Goal: Task Accomplishment & Management: Manage account settings

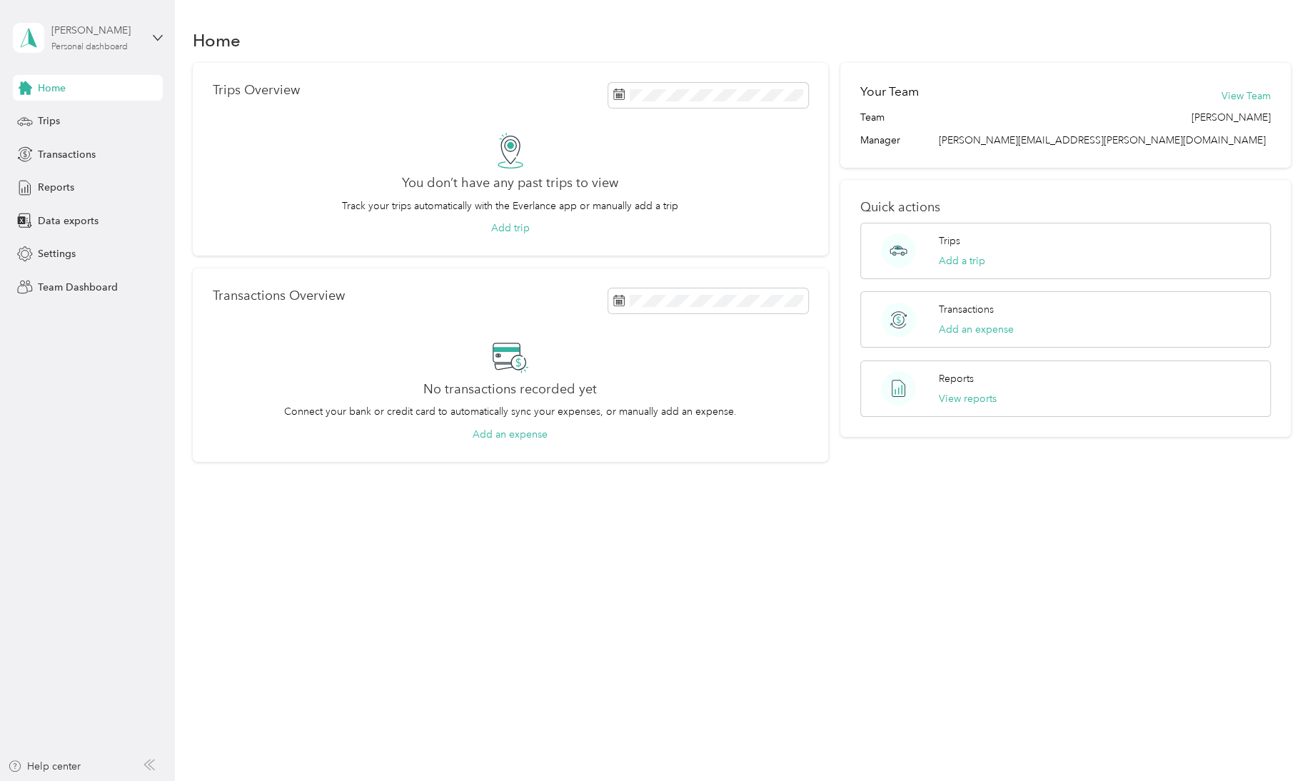
click at [128, 43] on div "Personal dashboard" at bounding box center [89, 47] width 76 height 9
click at [49, 120] on div "Team dashboard" at bounding box center [244, 111] width 442 height 25
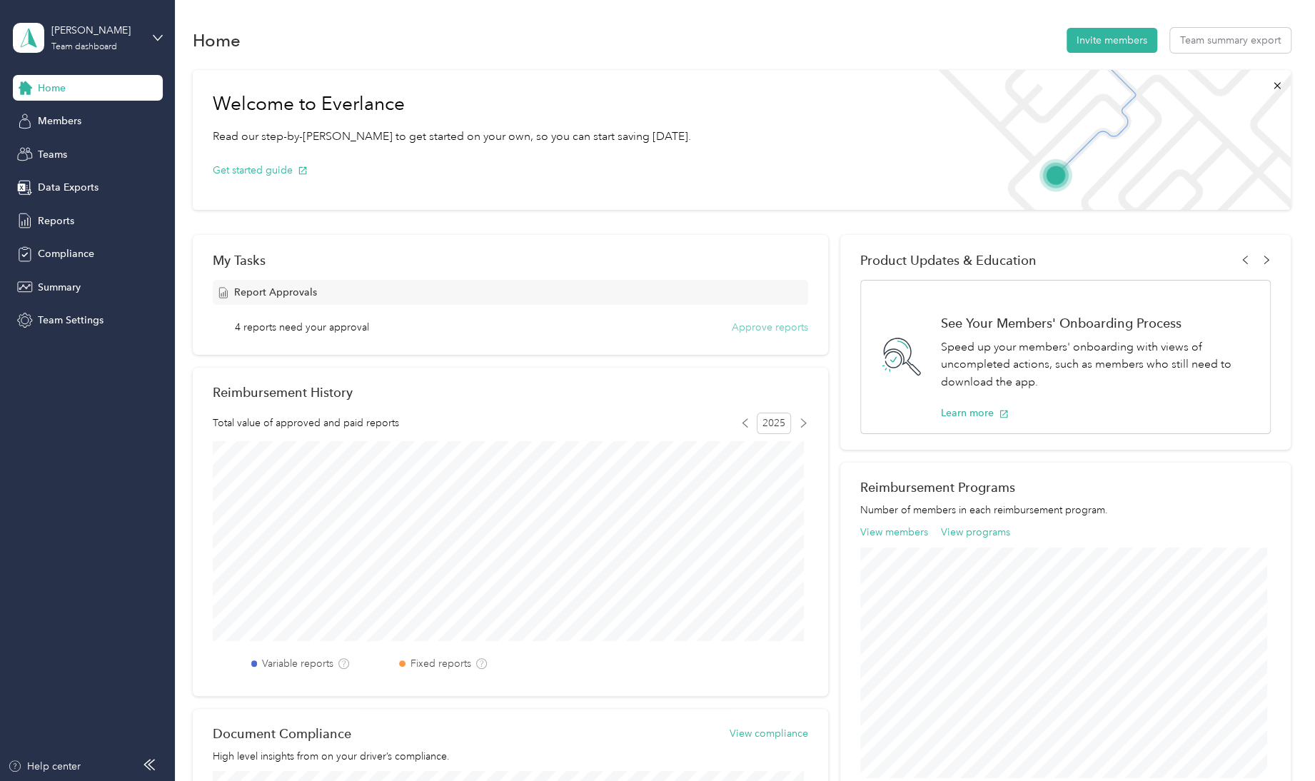
click at [774, 333] on button "Approve reports" at bounding box center [770, 327] width 76 height 15
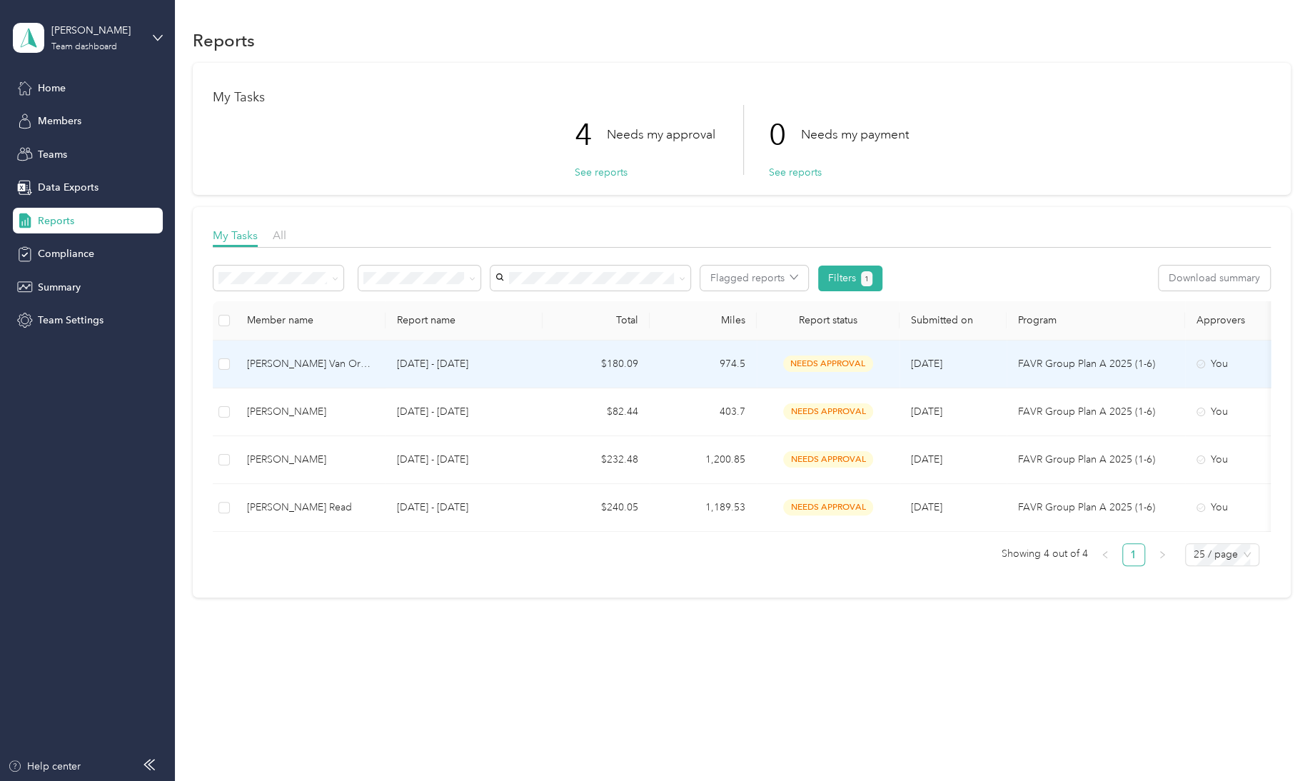
click at [847, 363] on span "needs approval" at bounding box center [828, 364] width 90 height 16
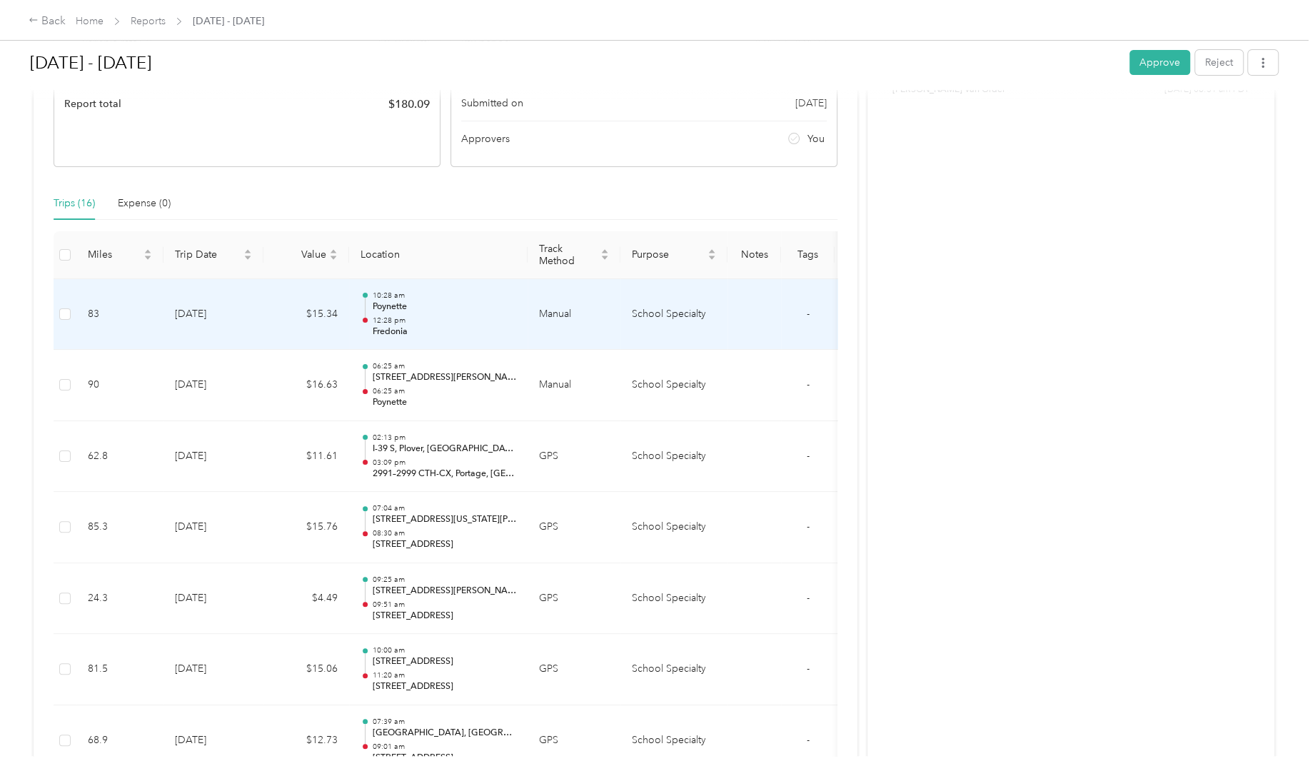
scroll to position [268, 0]
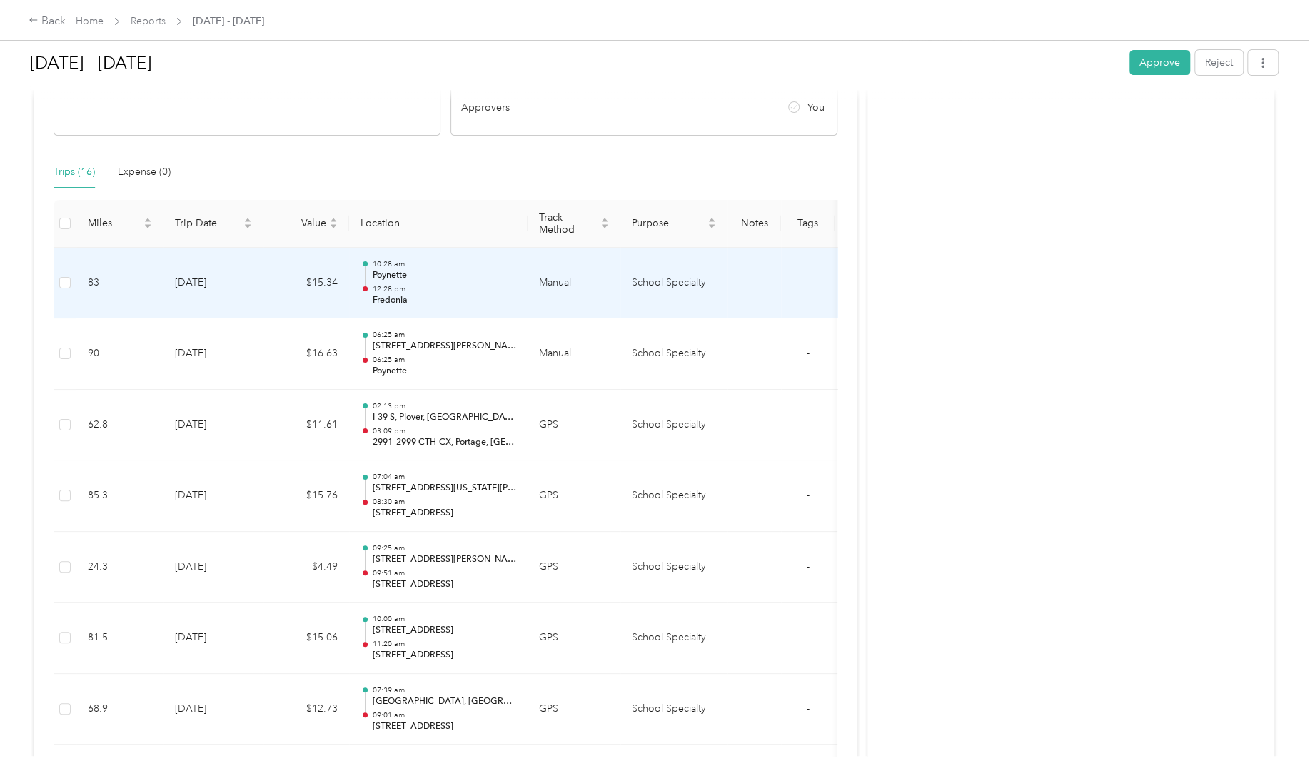
click at [381, 289] on p "12:28 pm" at bounding box center [444, 289] width 144 height 10
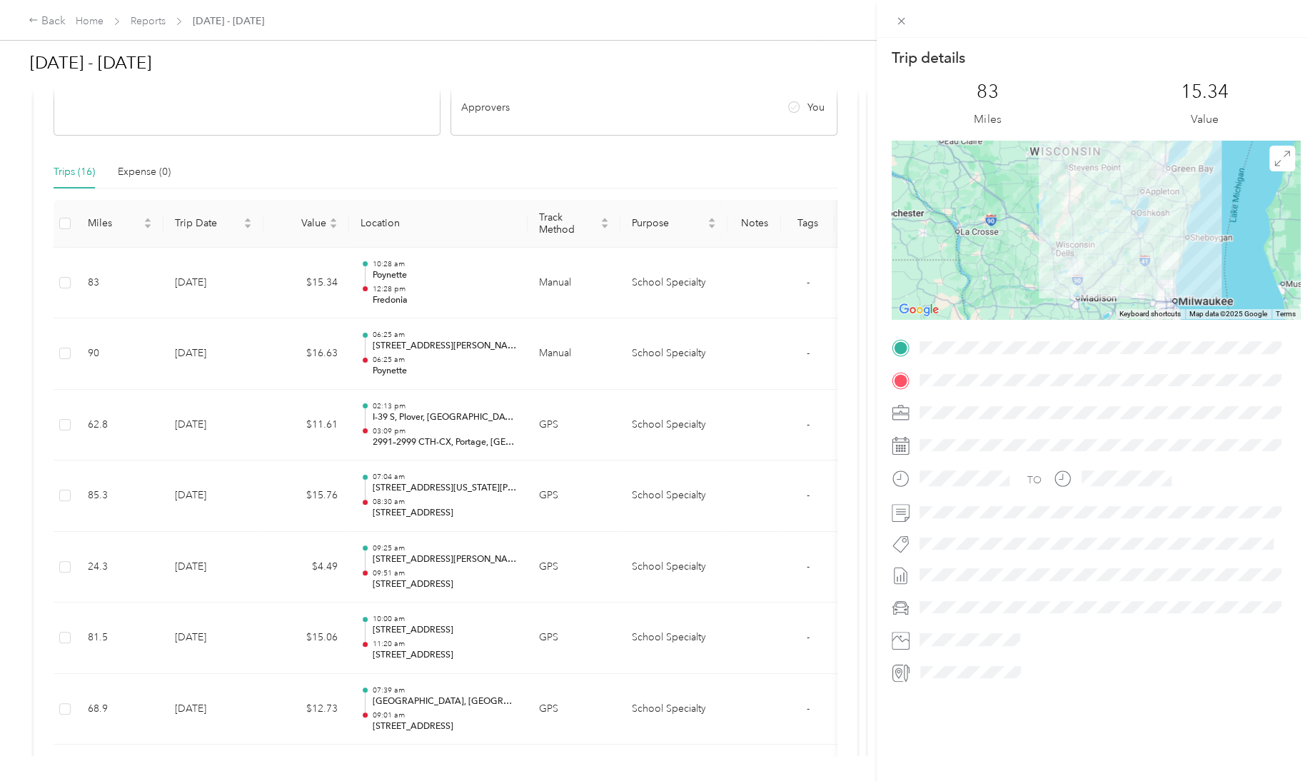
click at [444, 437] on div "Trip details This trip cannot be edited because it is either under review, appr…" at bounding box center [657, 390] width 1315 height 781
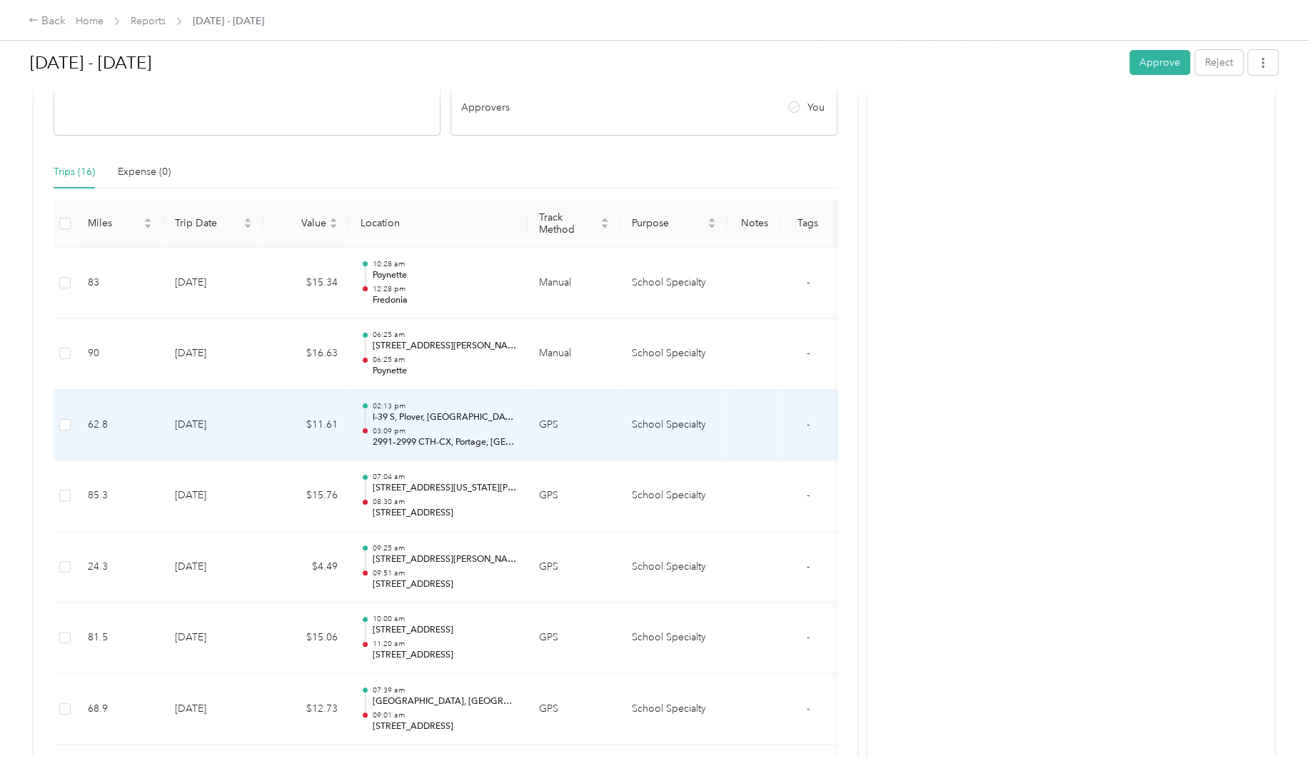
click at [383, 419] on p "I-39 S, Plover, [GEOGRAPHIC_DATA]" at bounding box center [444, 417] width 144 height 13
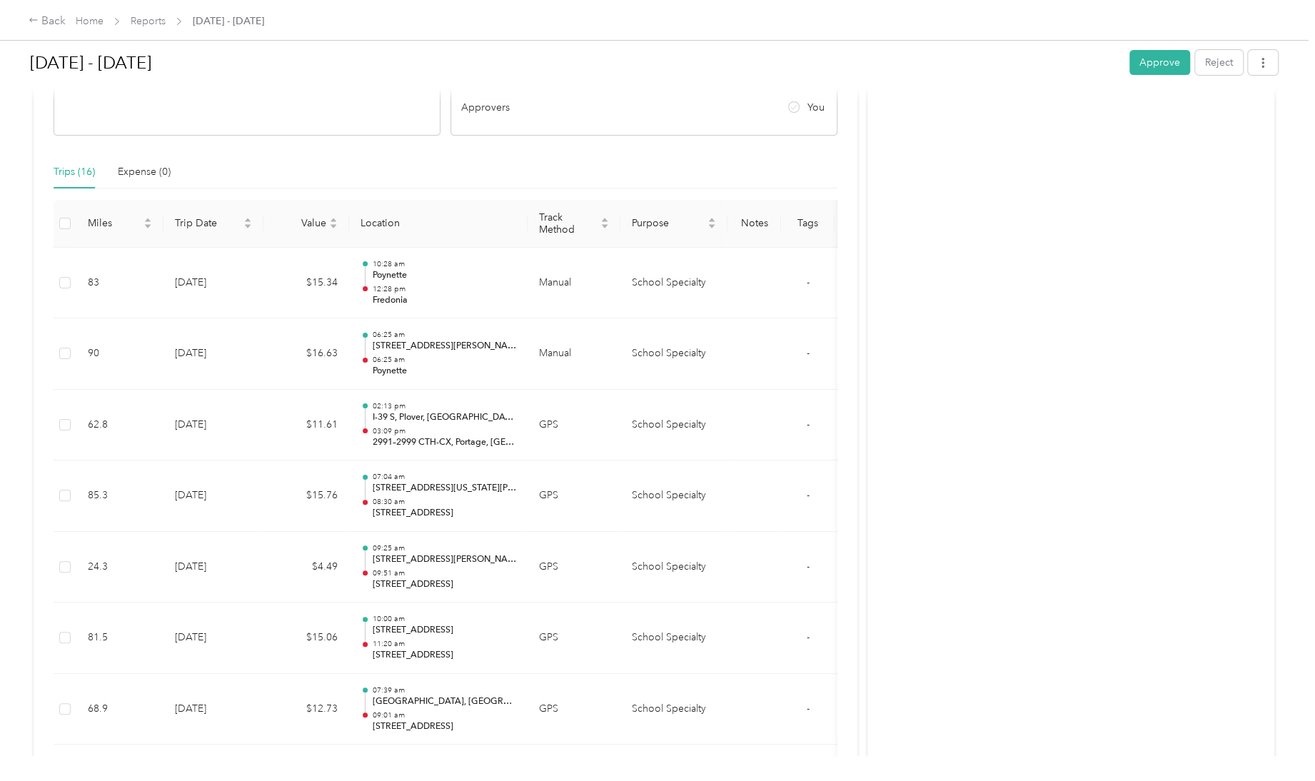
click at [383, 781] on div at bounding box center [654, 781] width 1308 height 0
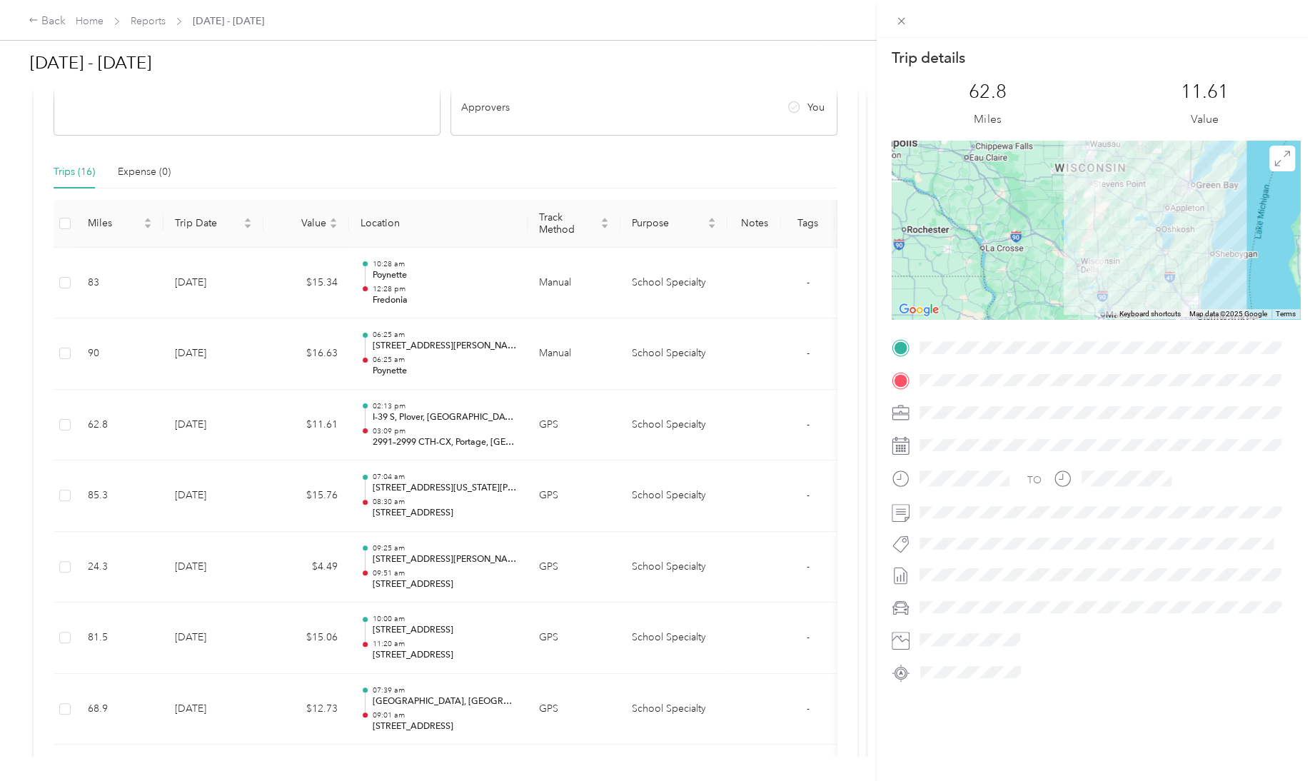
click at [407, 562] on div "Trip details This trip cannot be edited because it is either under review, appr…" at bounding box center [657, 390] width 1315 height 781
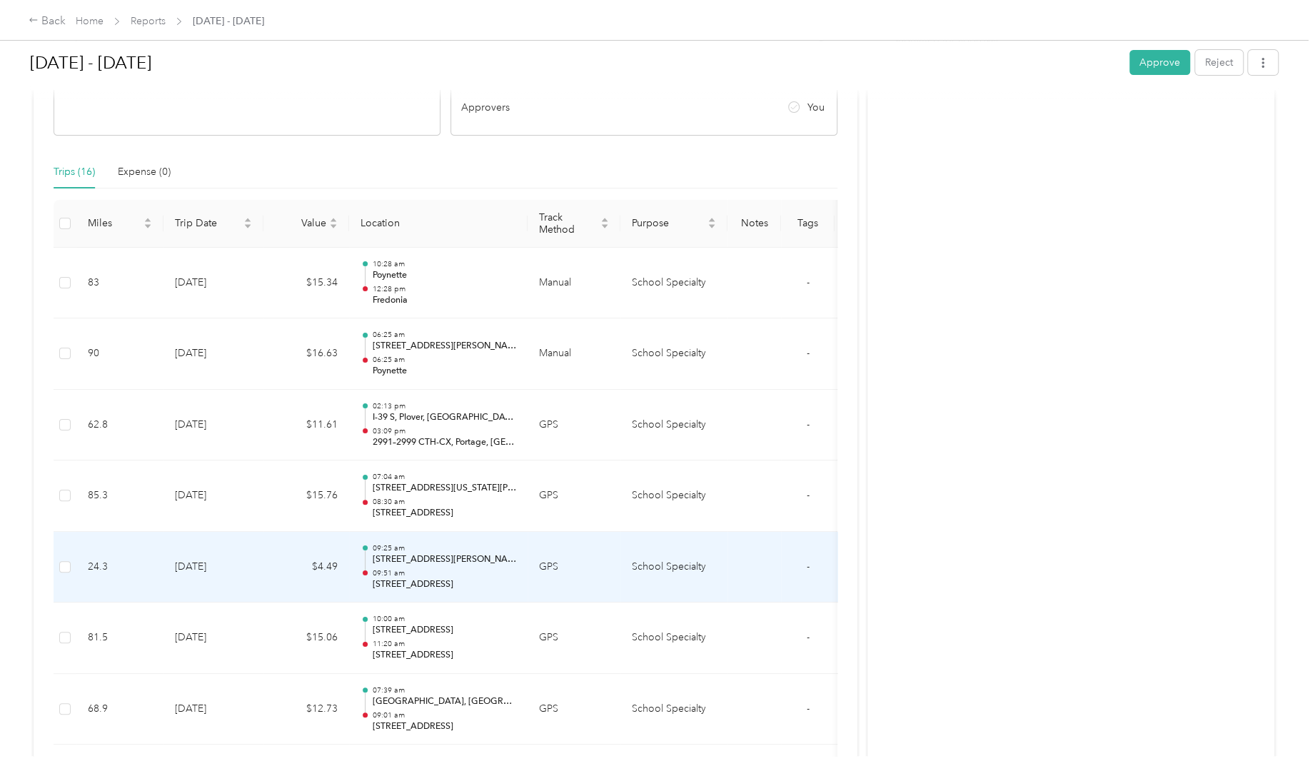
click at [407, 562] on p "[STREET_ADDRESS][PERSON_NAME][PERSON_NAME]" at bounding box center [444, 559] width 144 height 13
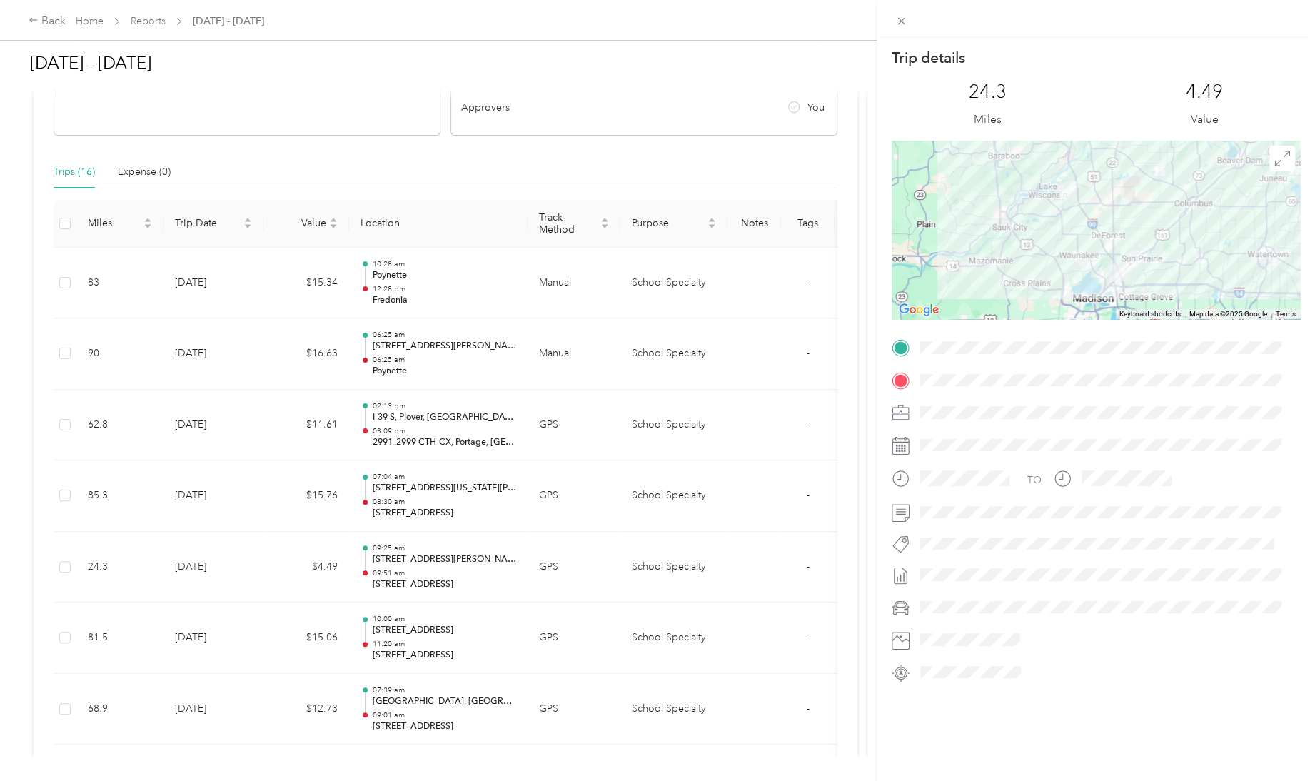
click at [414, 708] on div "Trip details This trip cannot be edited because it is either under review, appr…" at bounding box center [657, 390] width 1315 height 781
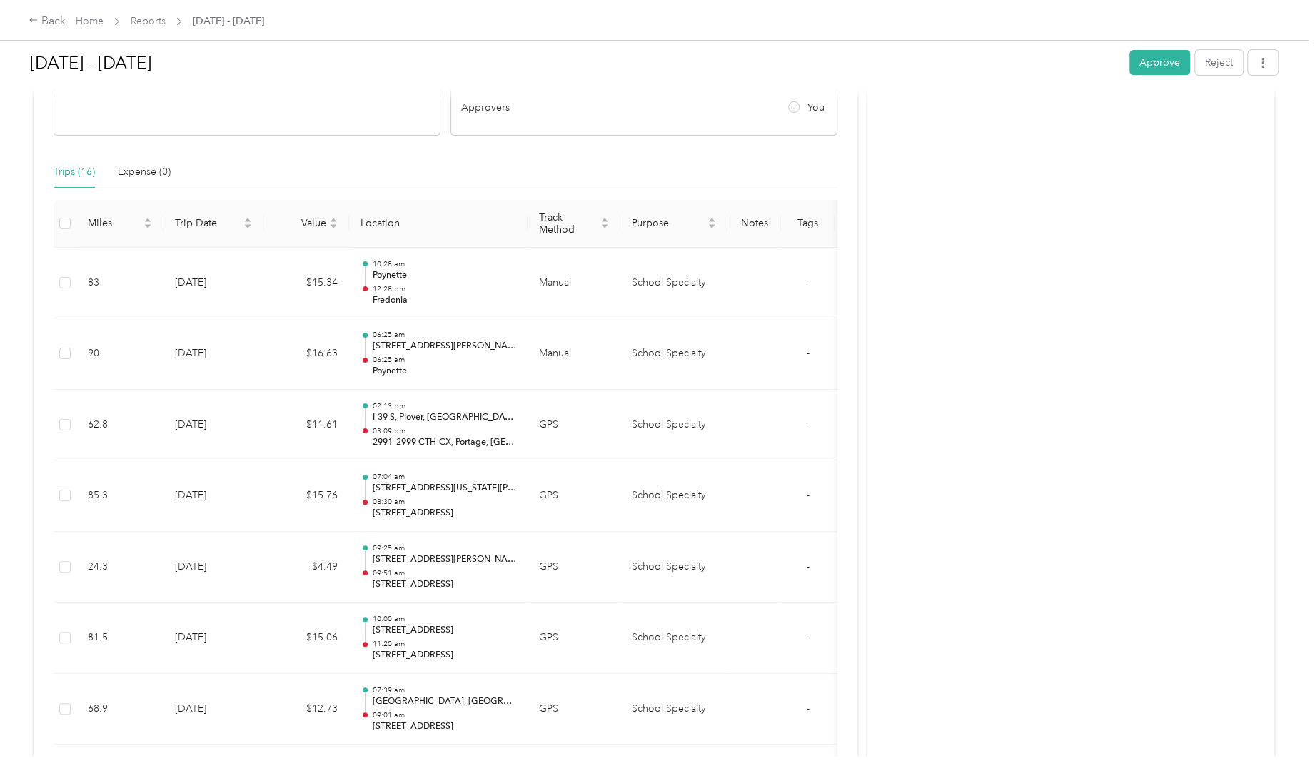
click at [414, 781] on div "Trip details This trip cannot be edited because it is either under review, appr…" at bounding box center [654, 781] width 1308 height 0
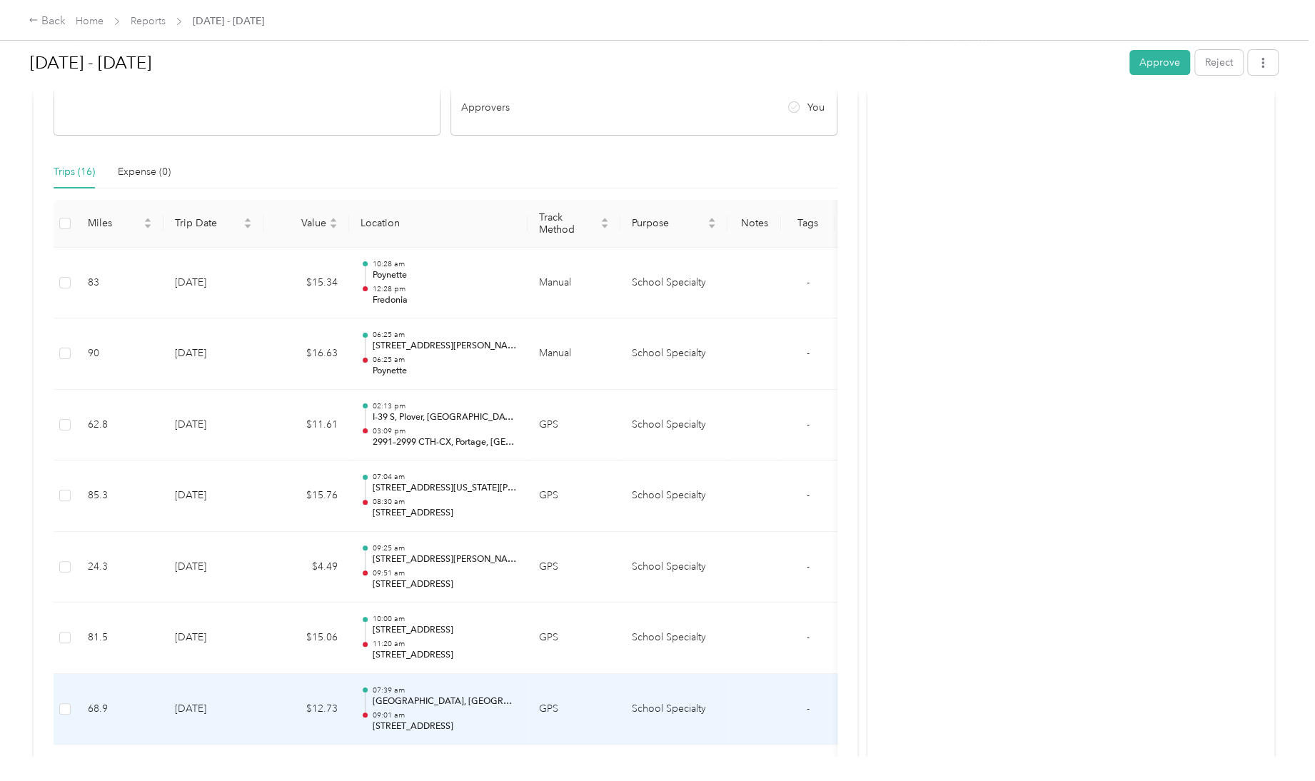
click at [420, 698] on p "[GEOGRAPHIC_DATA], [GEOGRAPHIC_DATA]" at bounding box center [444, 702] width 144 height 13
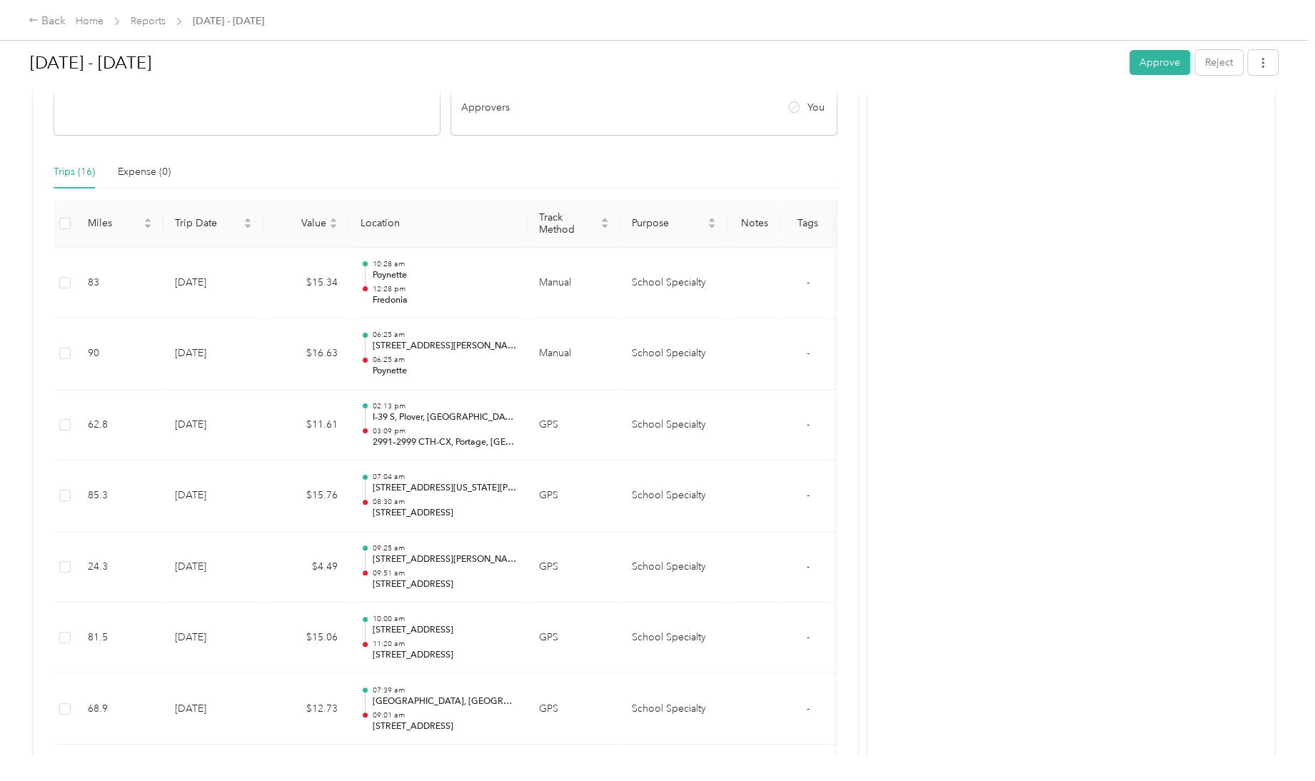
click at [419, 781] on div at bounding box center [654, 781] width 1308 height 0
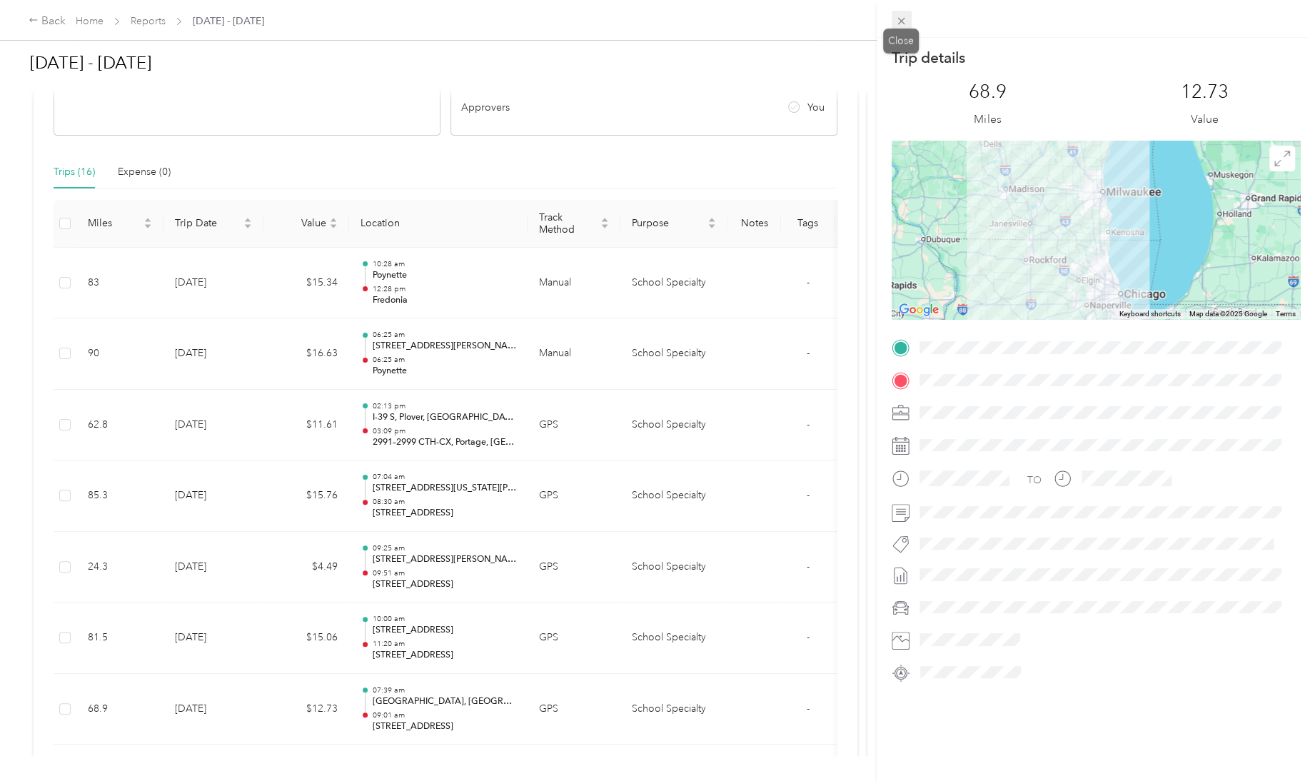
click at [905, 26] on icon at bounding box center [902, 21] width 12 height 12
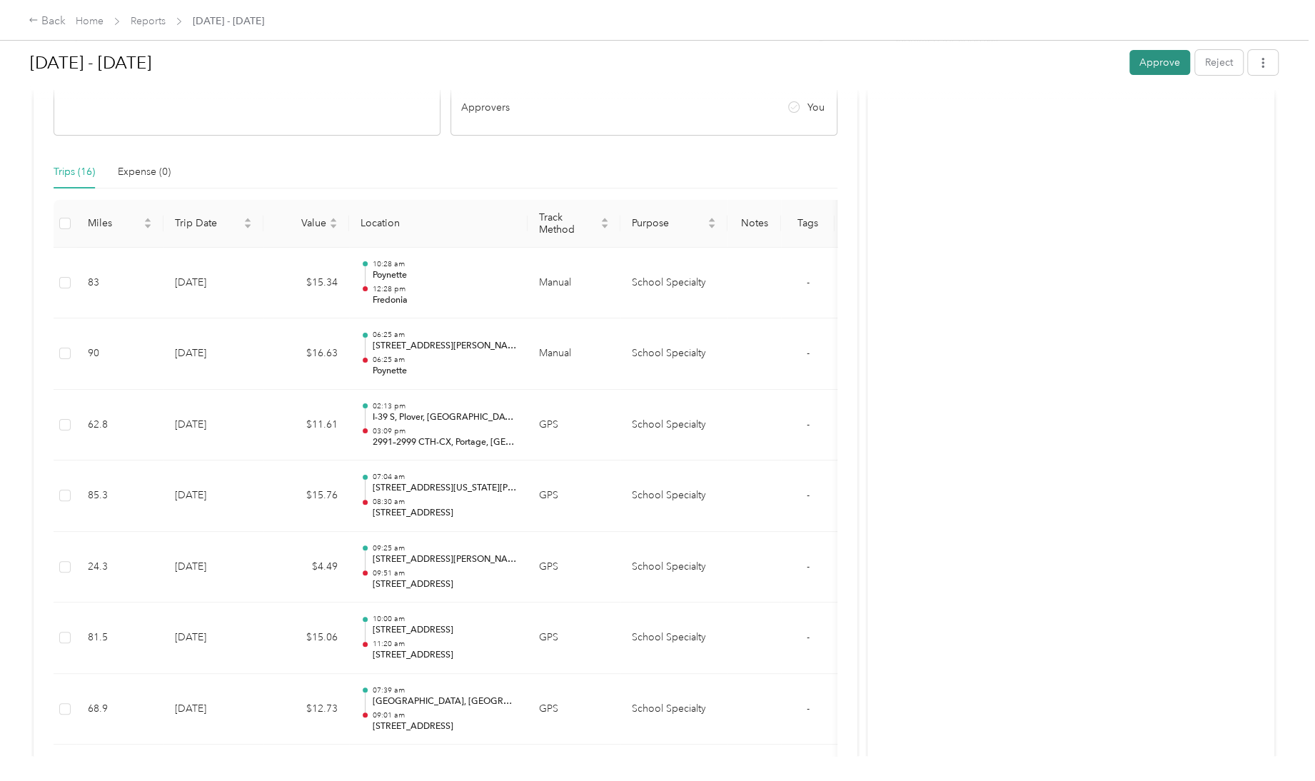
click at [1156, 61] on button "Approve" at bounding box center [1160, 62] width 61 height 25
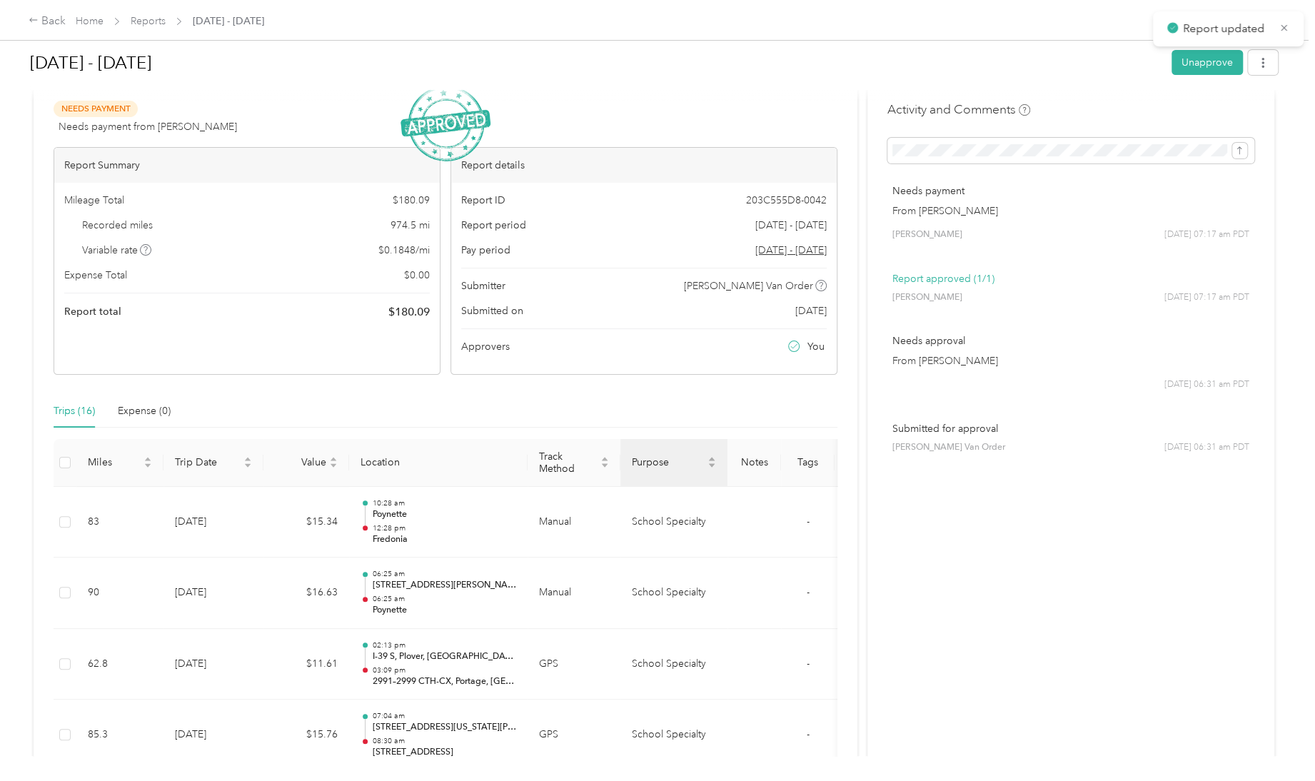
scroll to position [0, 0]
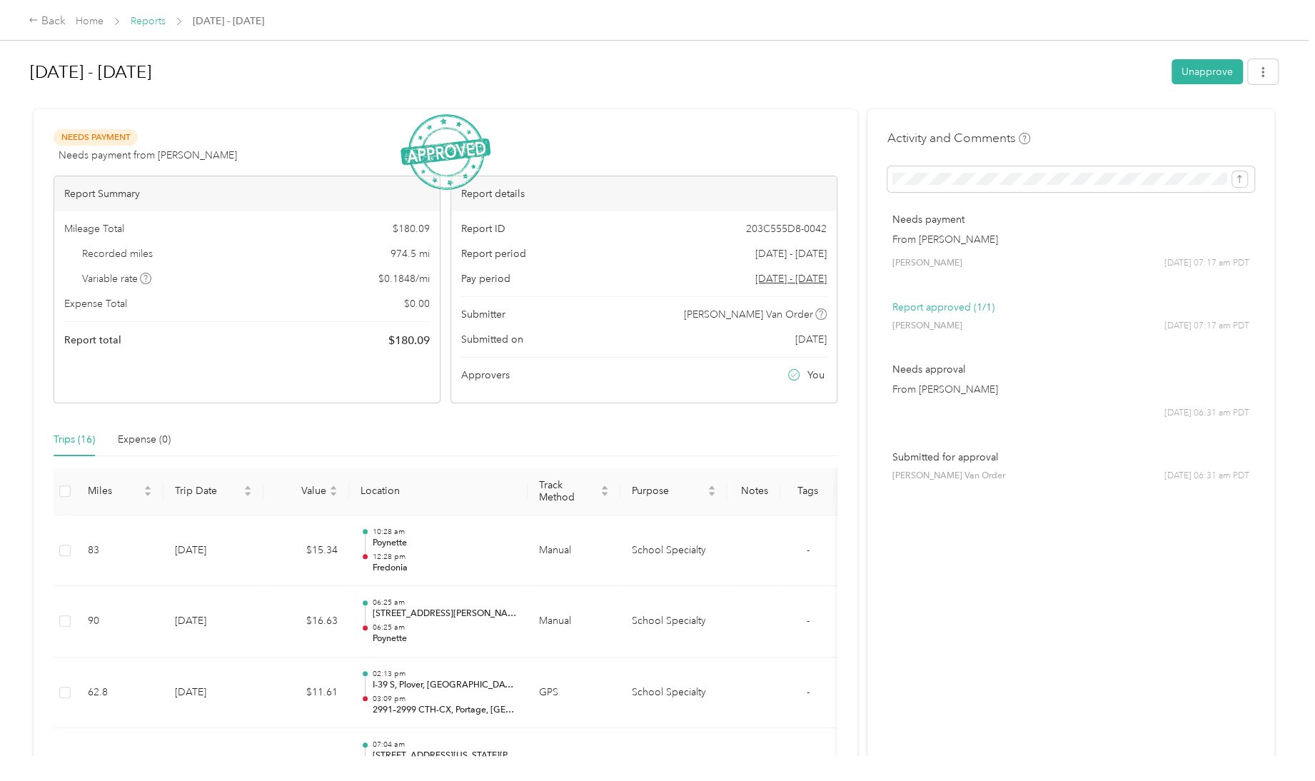
click at [151, 21] on link "Reports" at bounding box center [148, 21] width 35 height 12
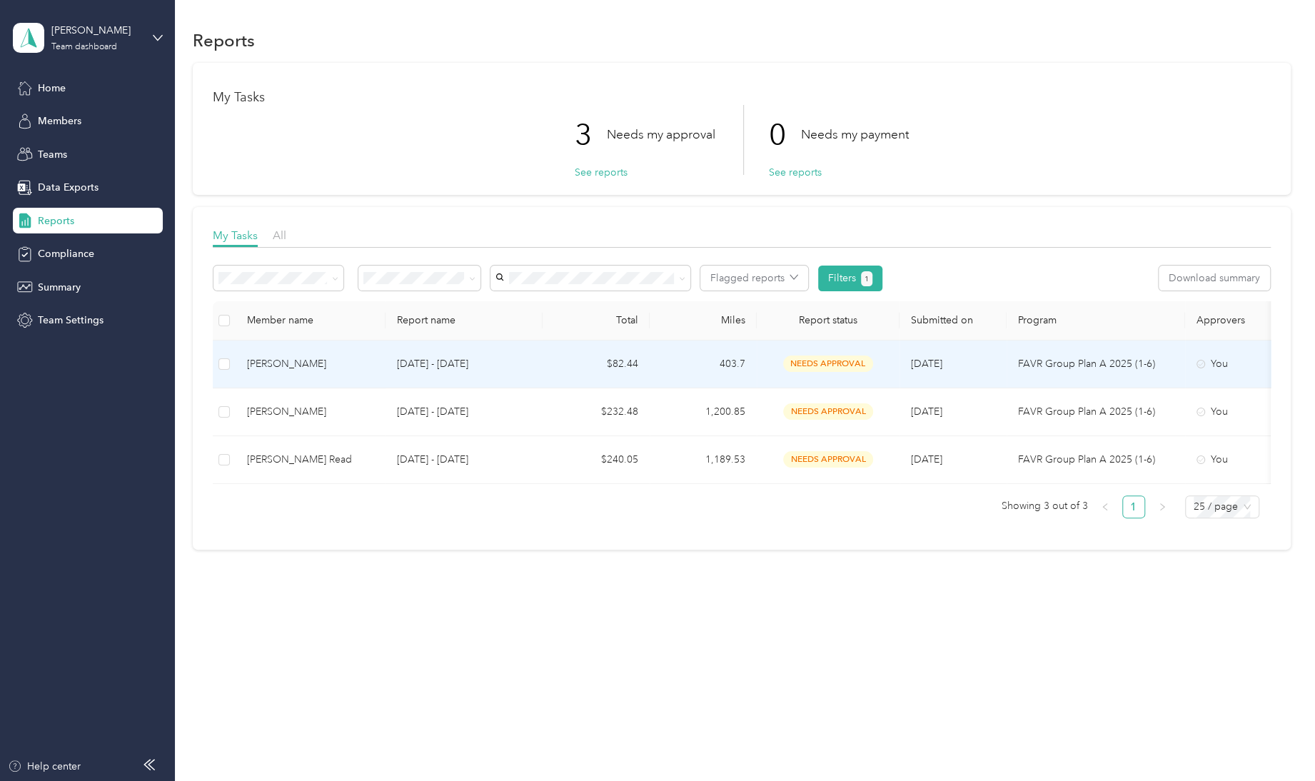
click at [735, 365] on td "403.7" at bounding box center [703, 365] width 107 height 48
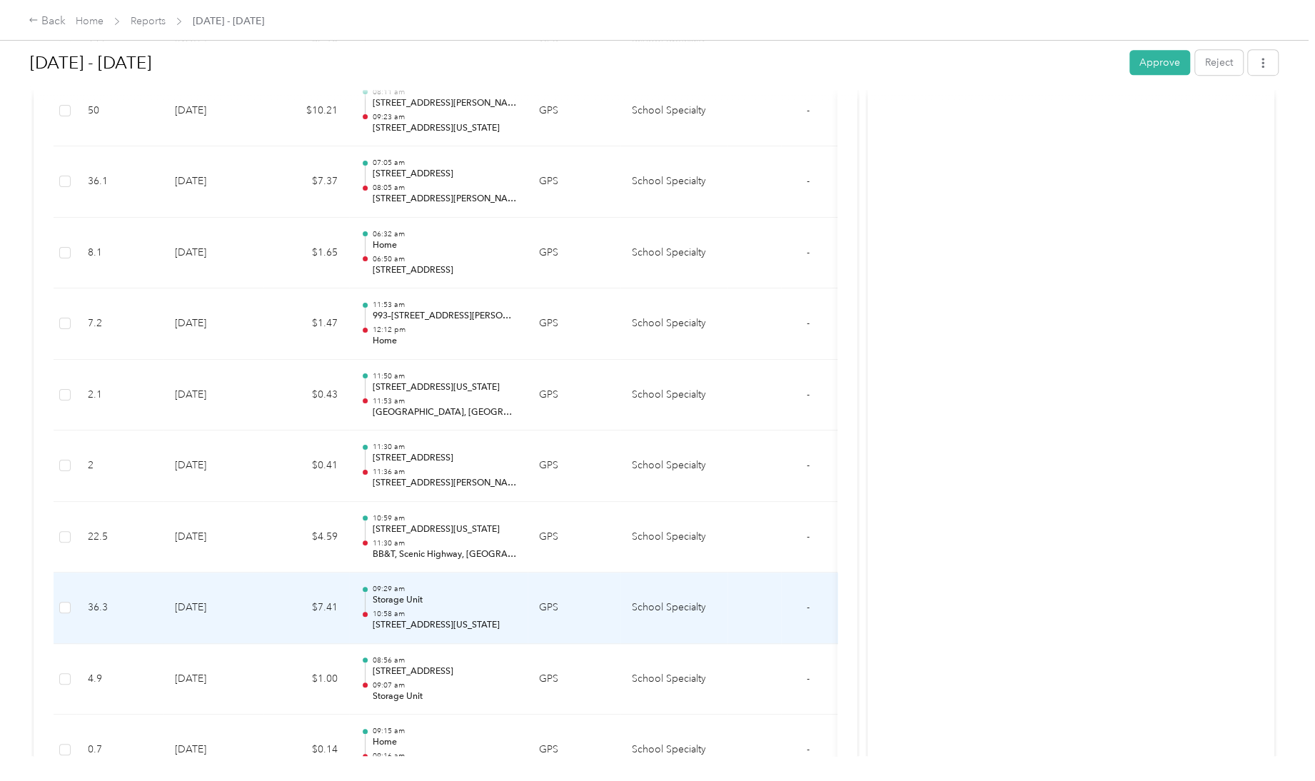
scroll to position [656, 0]
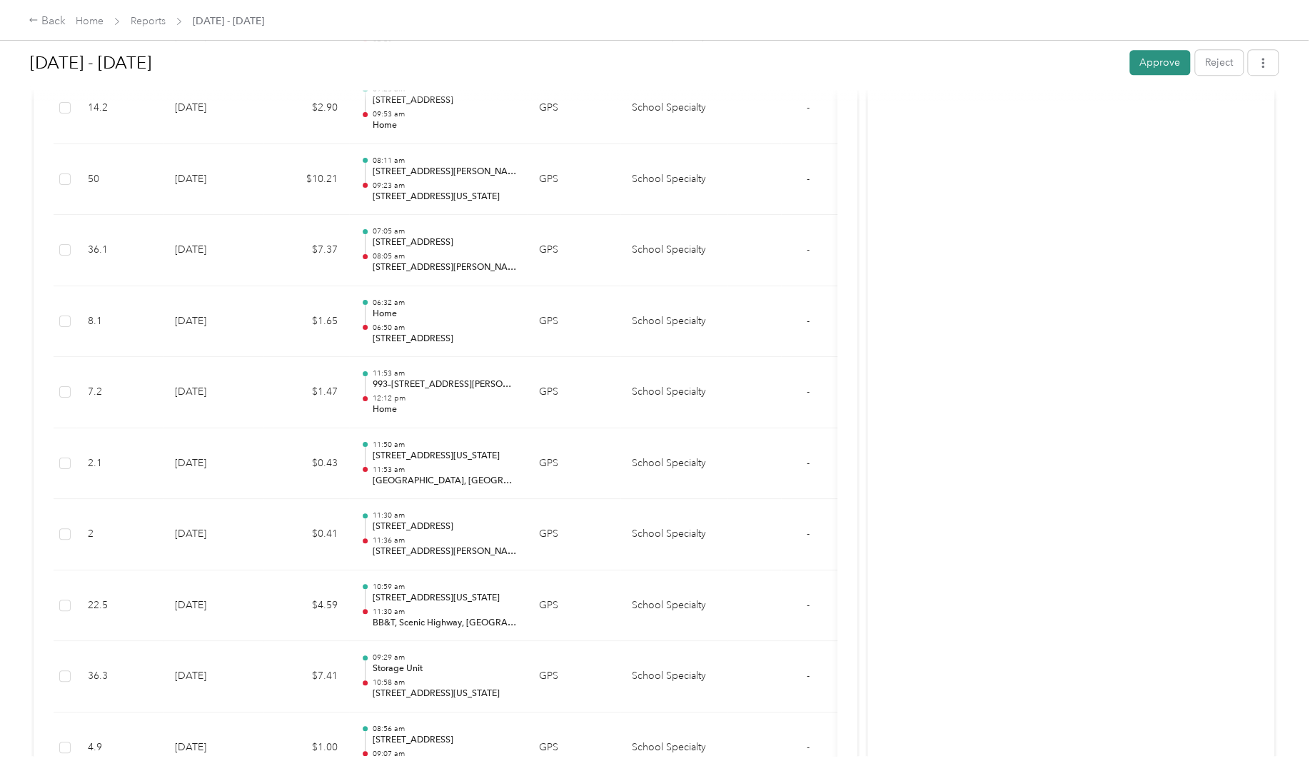
click at [1157, 66] on button "Approve" at bounding box center [1160, 62] width 61 height 25
click at [152, 23] on link "Reports" at bounding box center [148, 21] width 35 height 12
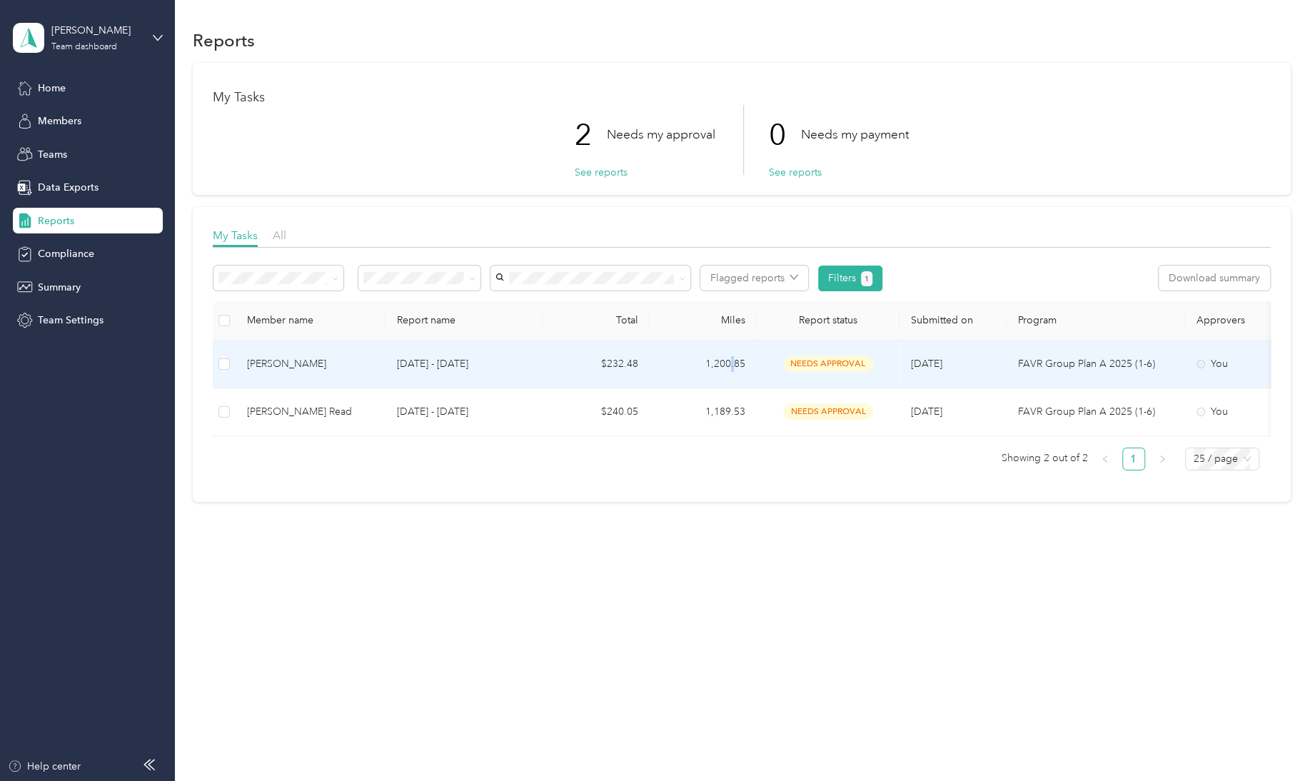
click at [735, 357] on td "1,200.85" at bounding box center [703, 365] width 107 height 48
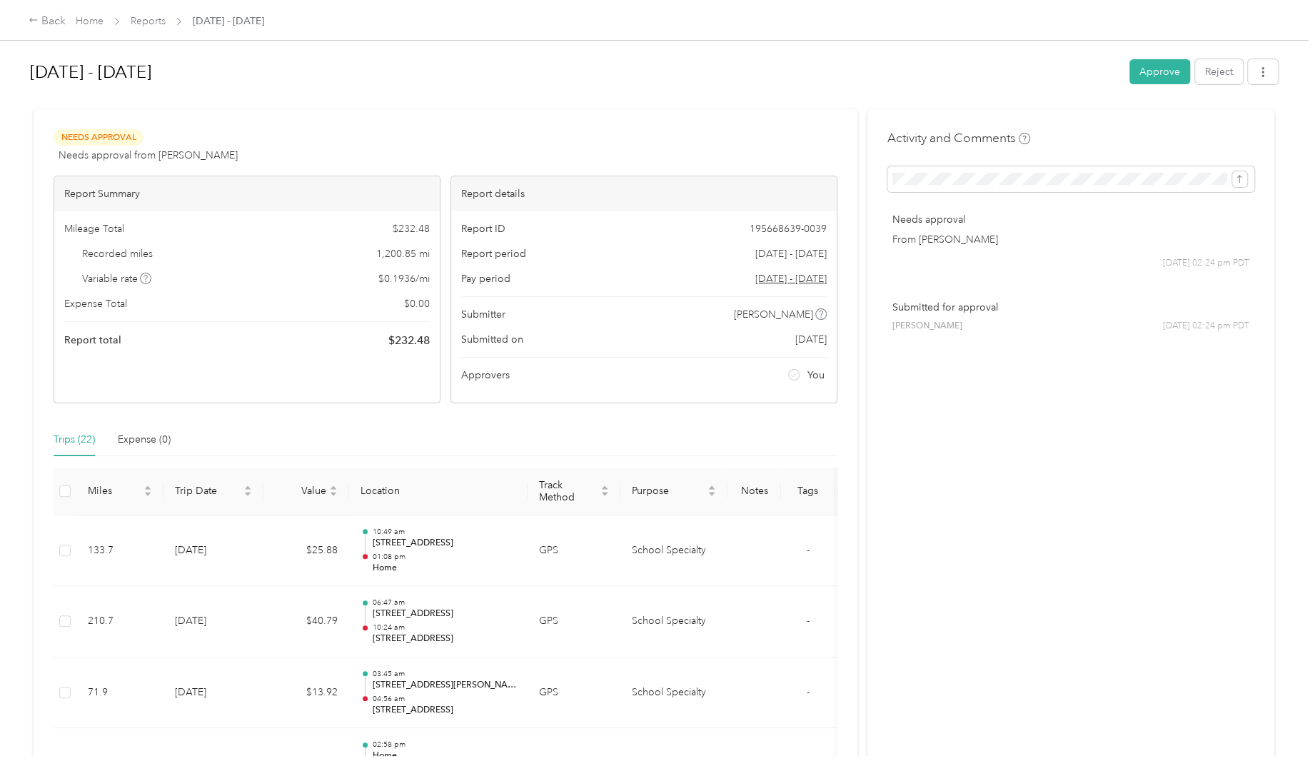
click at [1150, 71] on button "Approve" at bounding box center [1160, 71] width 61 height 25
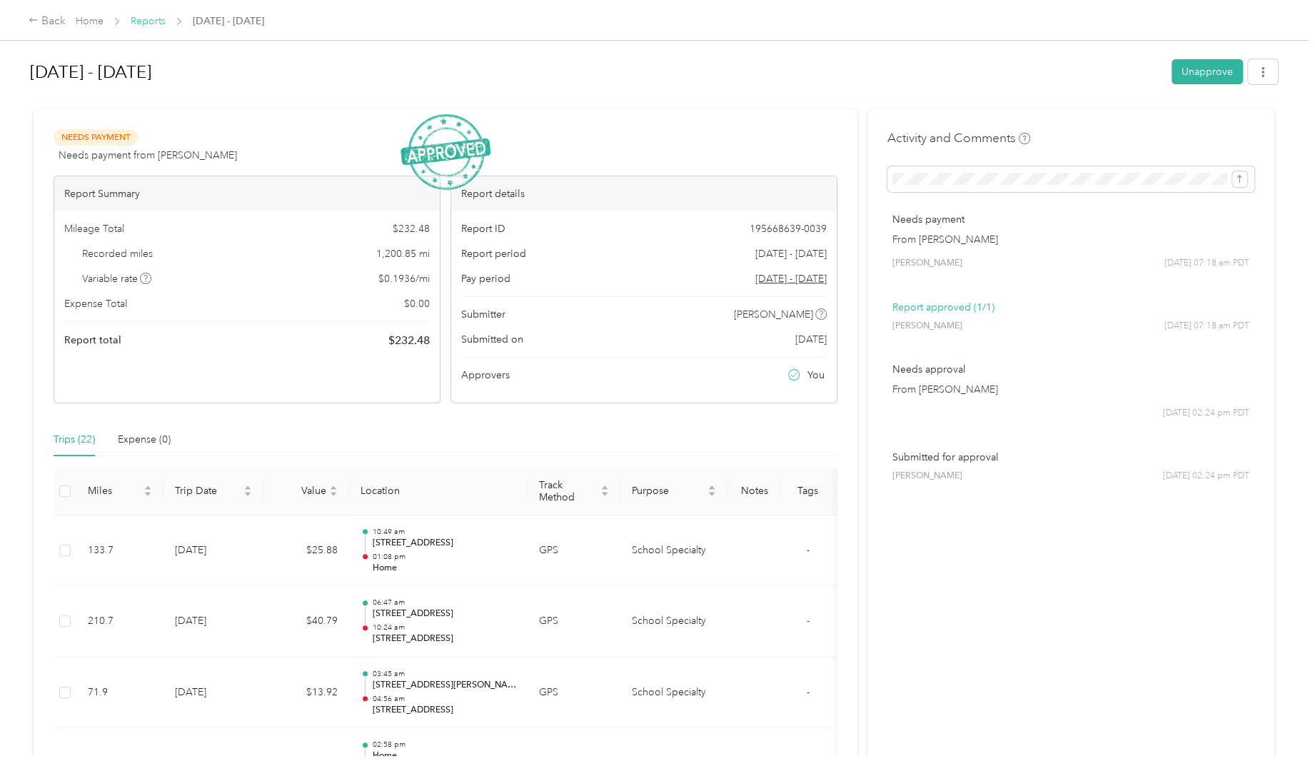
click at [148, 23] on link "Reports" at bounding box center [148, 21] width 35 height 12
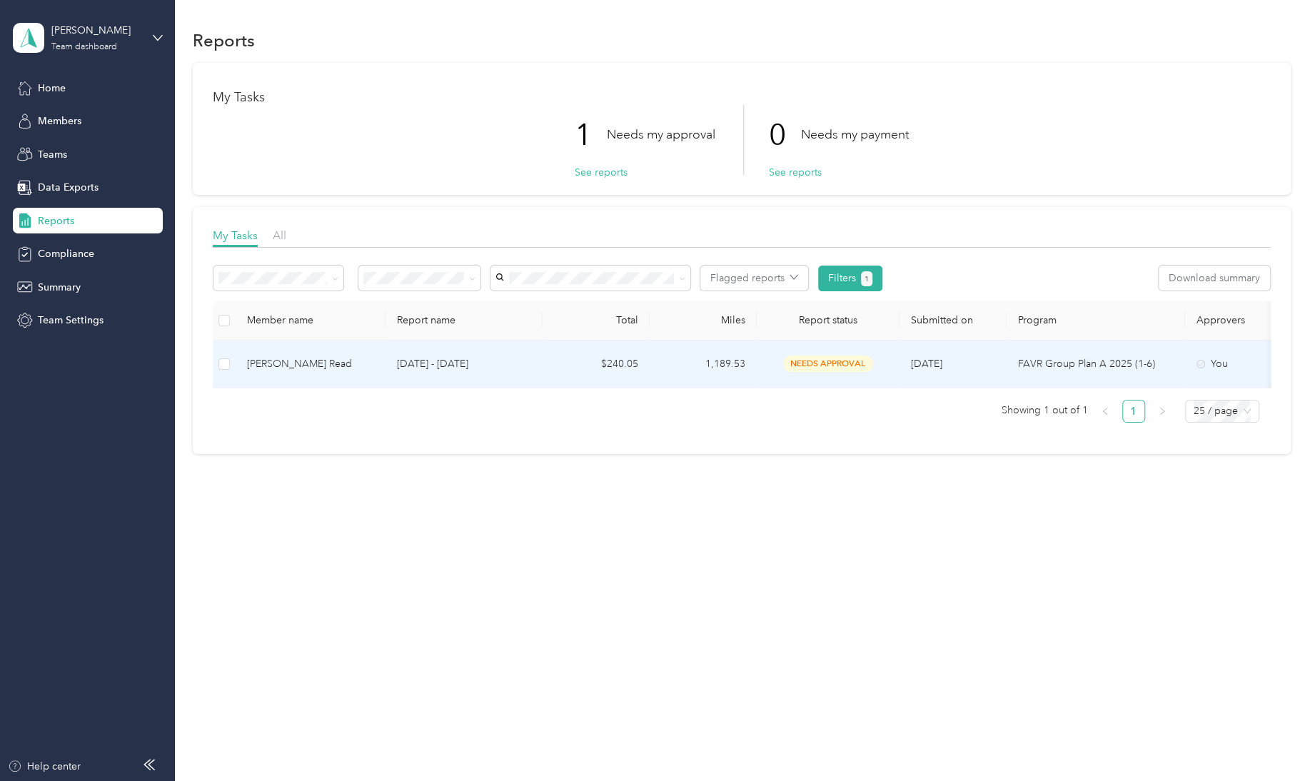
click at [723, 366] on td "1,189.53" at bounding box center [703, 365] width 107 height 48
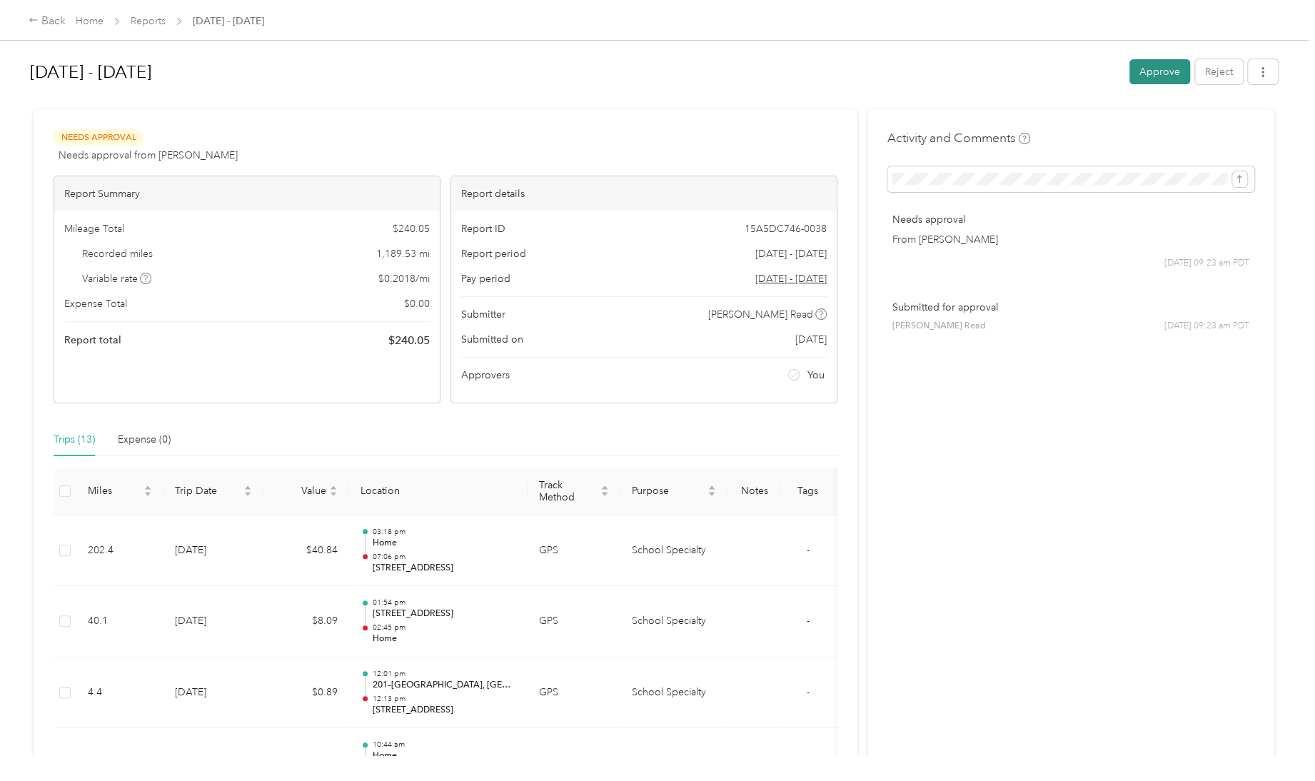
click at [1157, 69] on button "Approve" at bounding box center [1160, 71] width 61 height 25
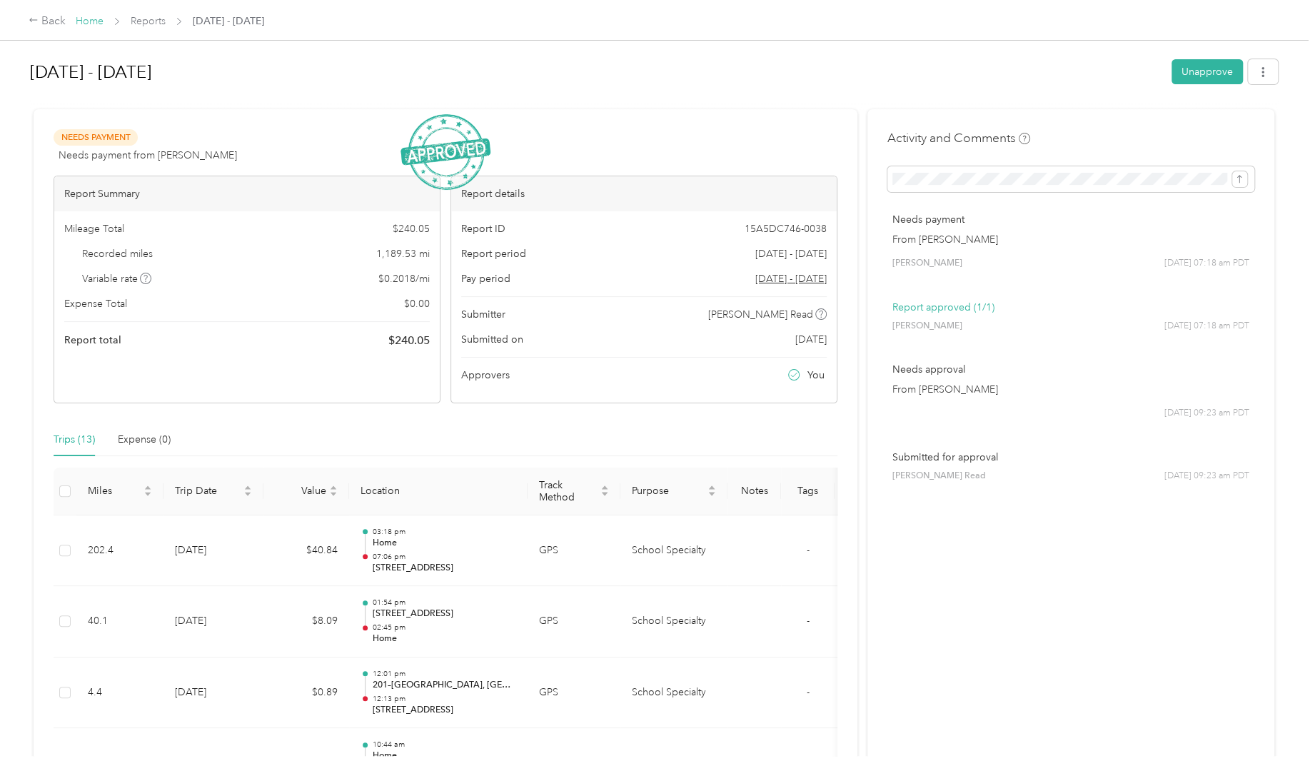
click at [91, 19] on link "Home" at bounding box center [90, 21] width 28 height 12
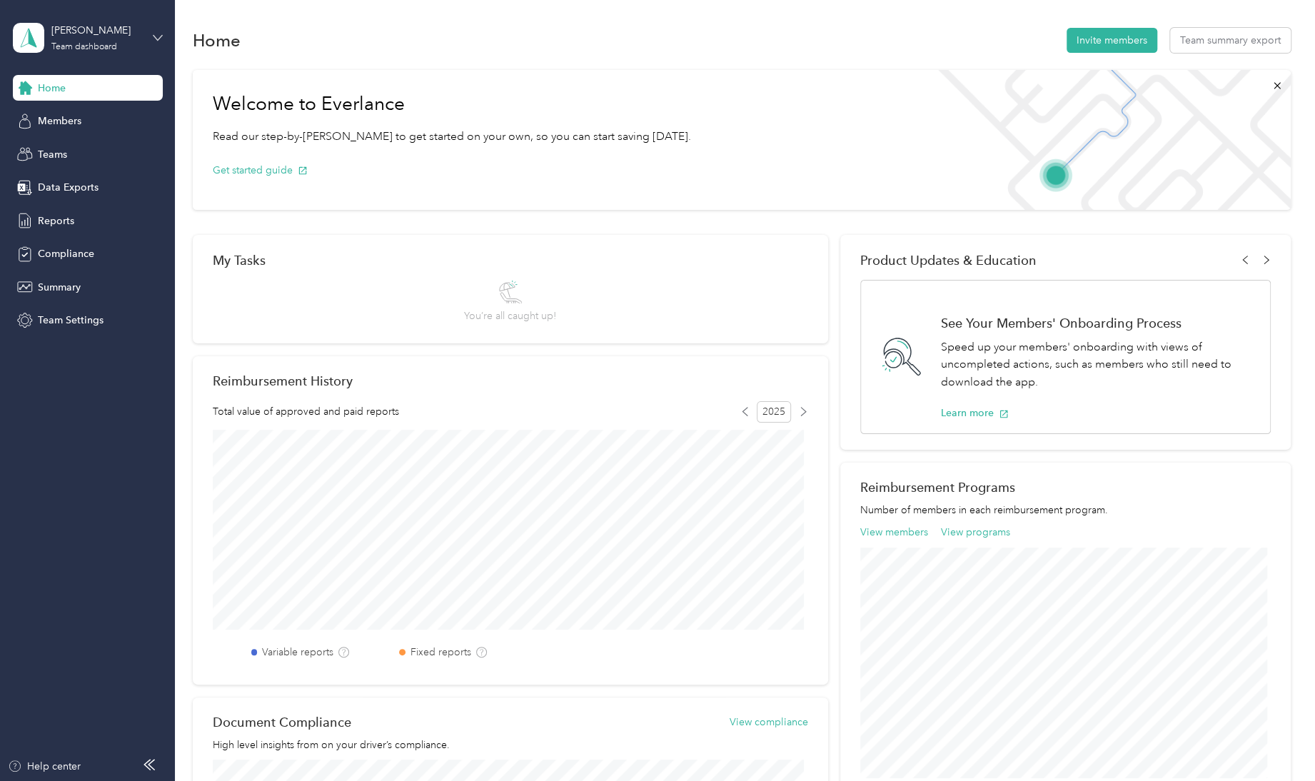
click at [157, 34] on icon at bounding box center [158, 38] width 10 height 10
click at [37, 185] on div "Log out" at bounding box center [244, 182] width 442 height 25
